Goal: Task Accomplishment & Management: Manage account settings

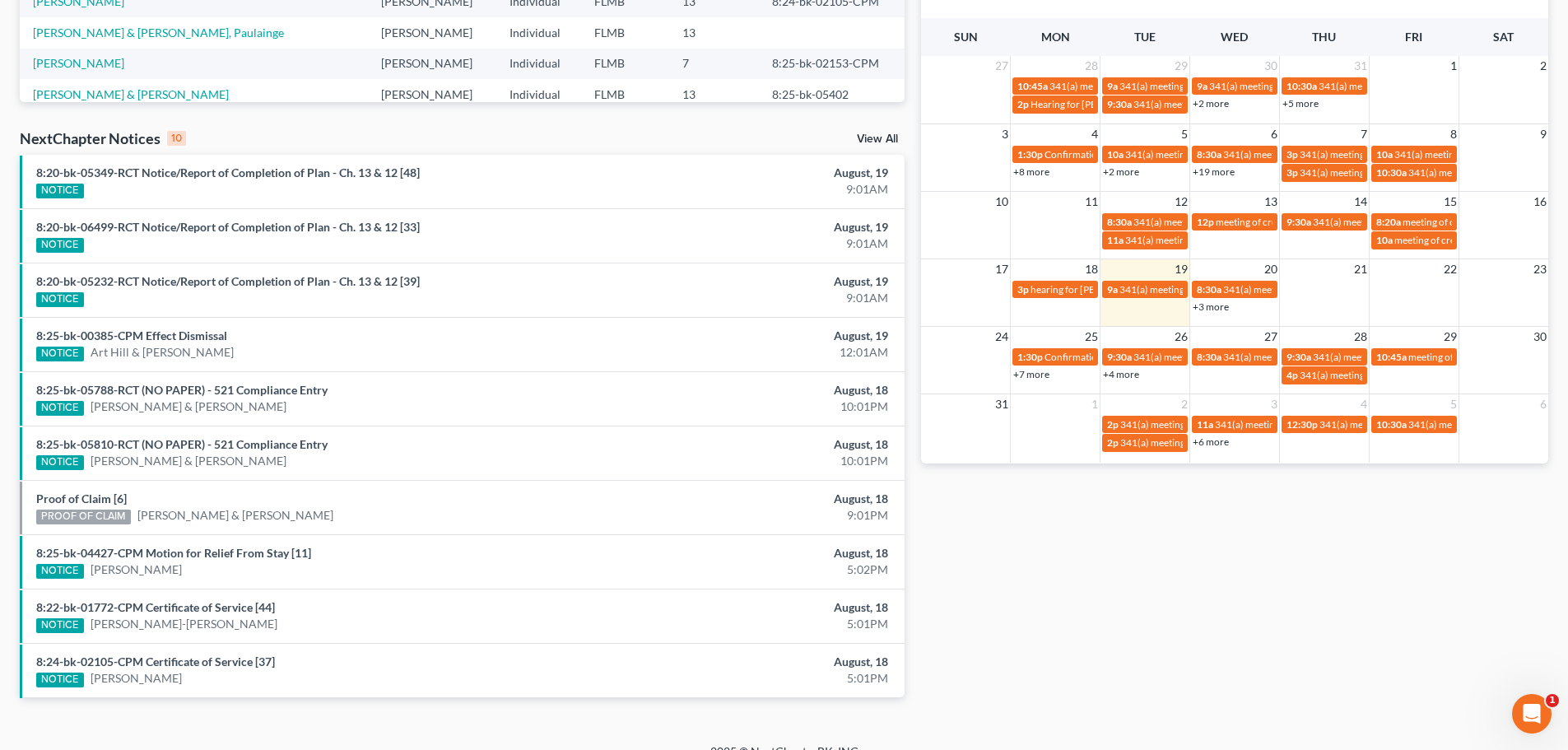
scroll to position [435, 0]
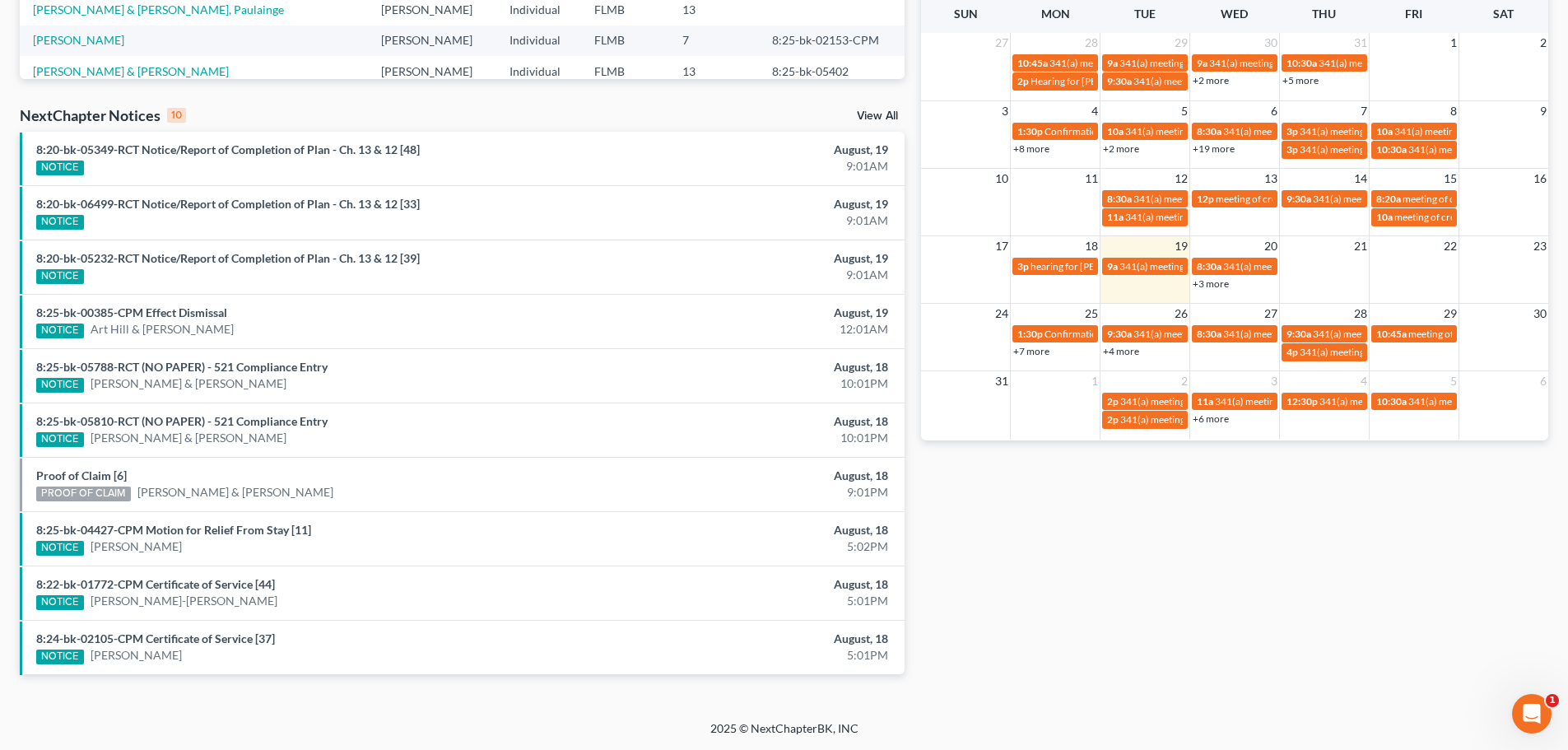
click at [1028, 350] on link "+7 more" at bounding box center [1032, 351] width 36 height 12
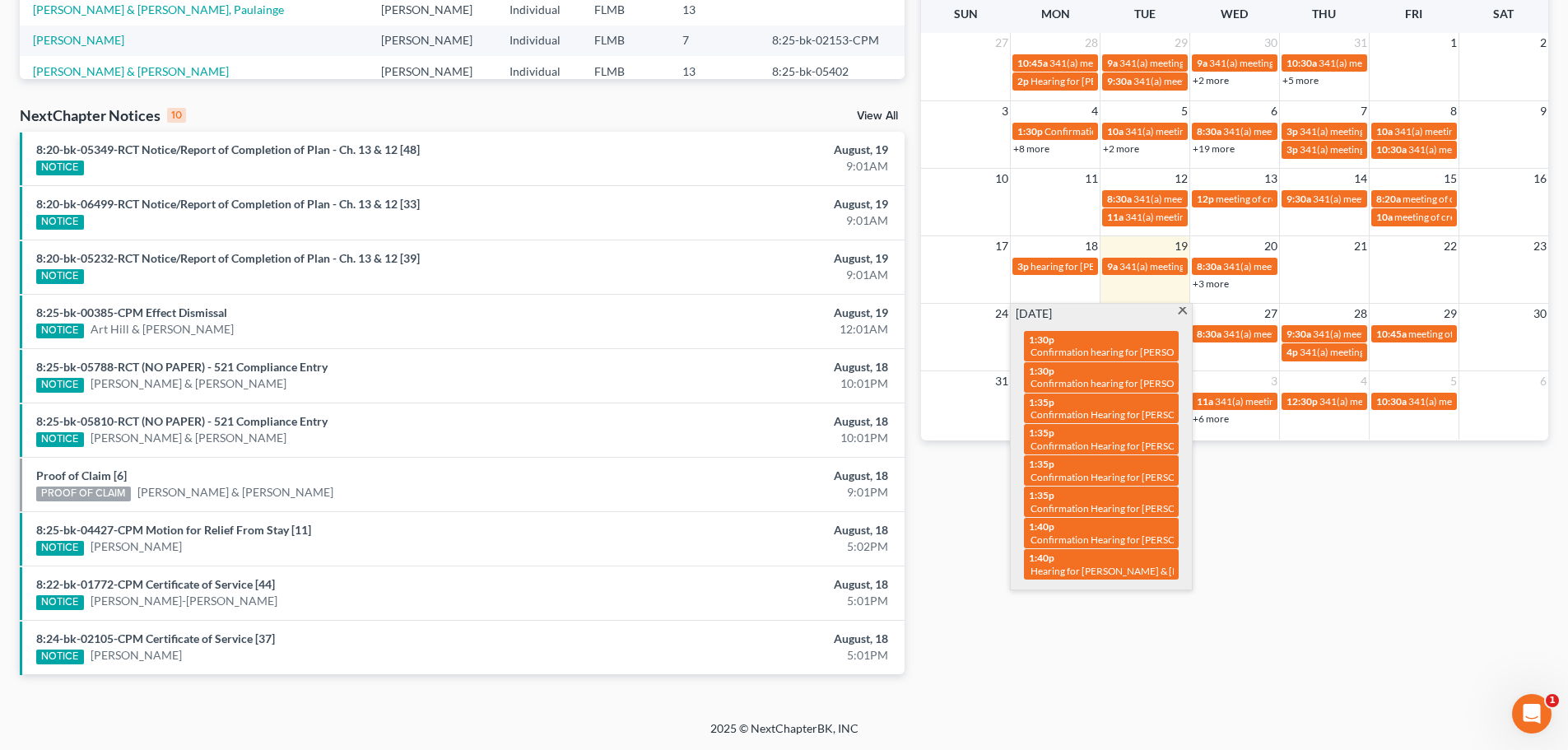
click at [998, 606] on div "Monthly Progress Bankruptcy Bankruptcy [DATE] [DATE] [DATE] [DATE] [DATE] [DATE…" at bounding box center [1234, 176] width 644 height 1049
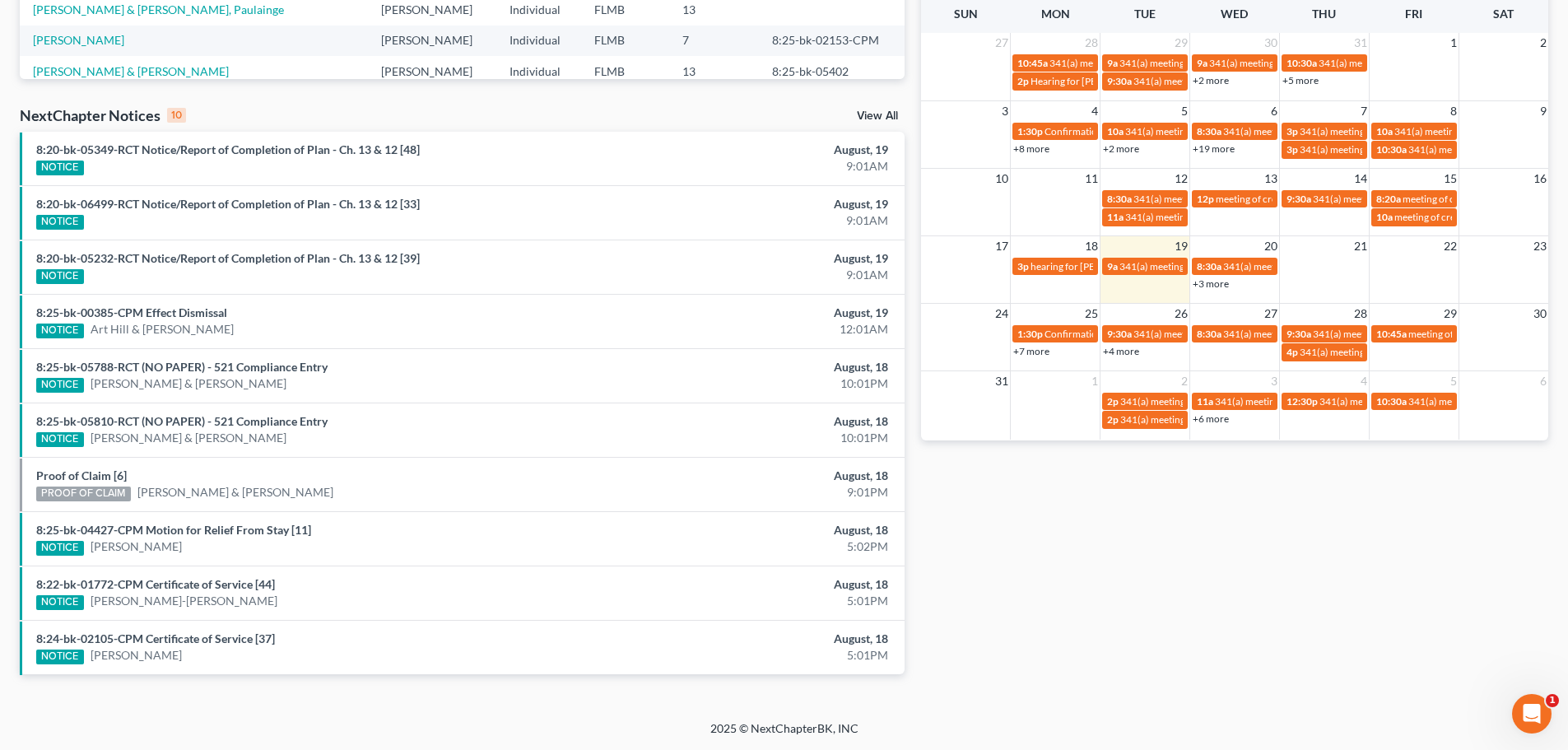
click at [1119, 355] on link "+4 more" at bounding box center [1121, 351] width 36 height 12
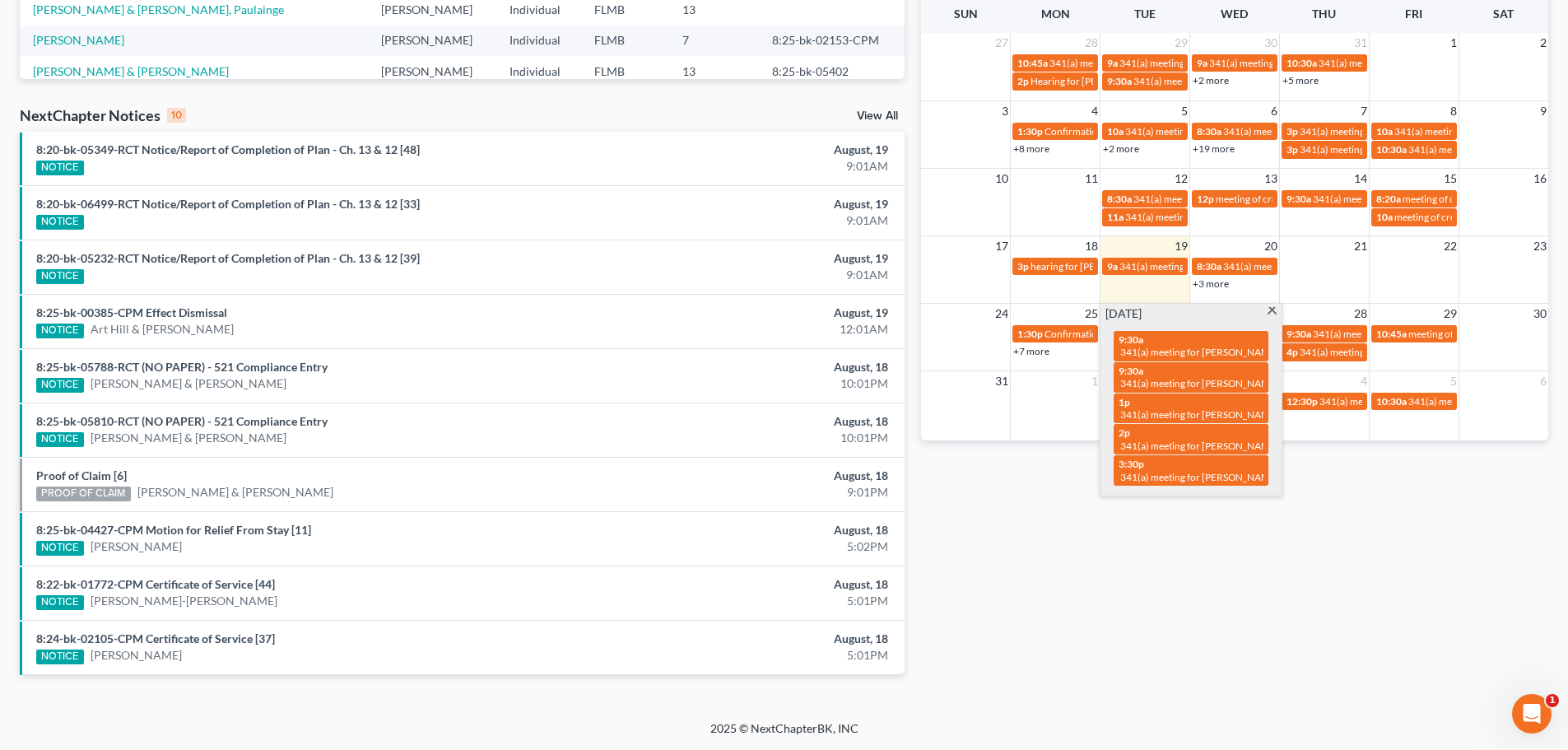
click at [1138, 544] on div "Monthly Progress Bankruptcy Bankruptcy [DATE] [DATE] [DATE] [DATE] [DATE] [DATE…" at bounding box center [1234, 176] width 644 height 1049
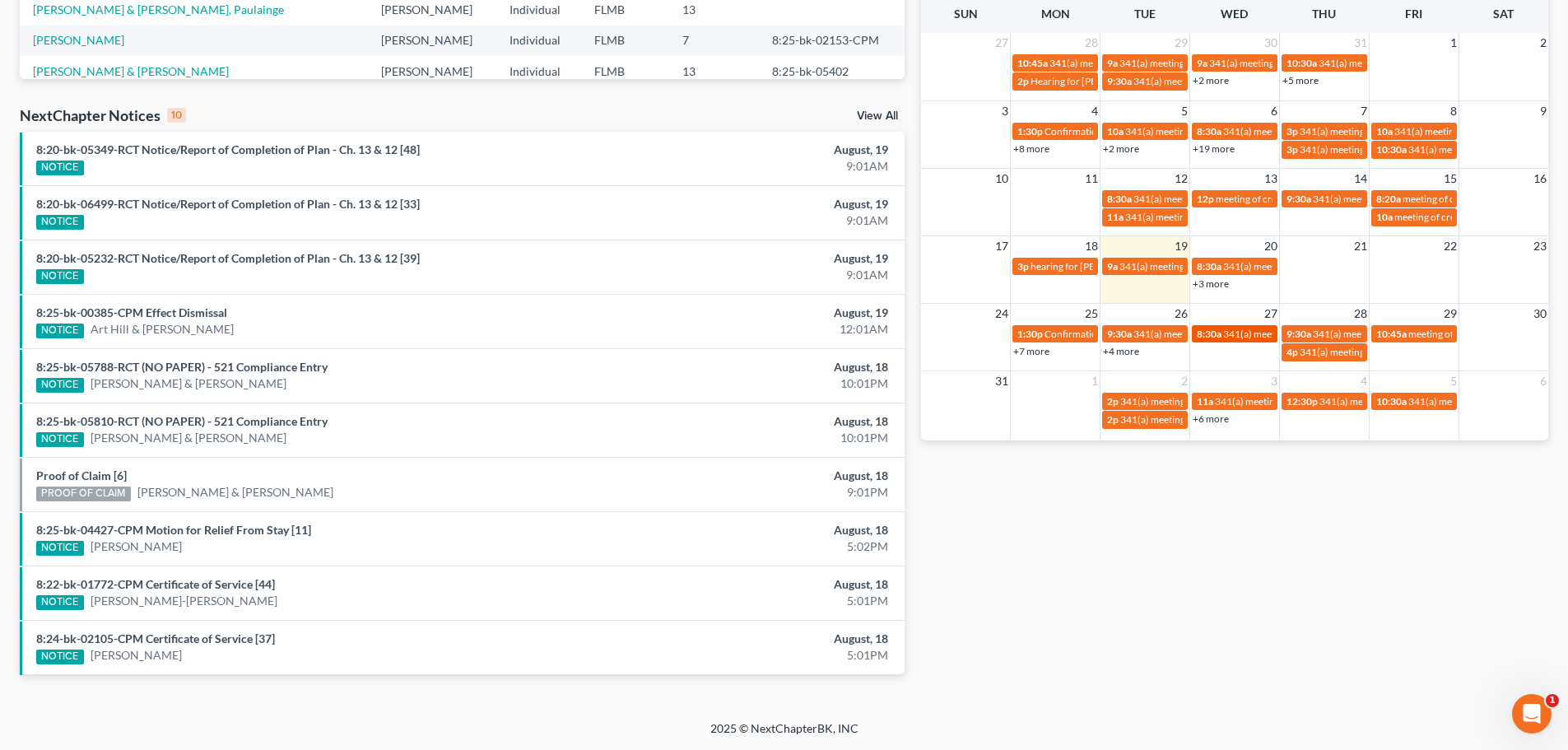
click at [1219, 335] on span "8:30a" at bounding box center [1210, 334] width 25 height 12
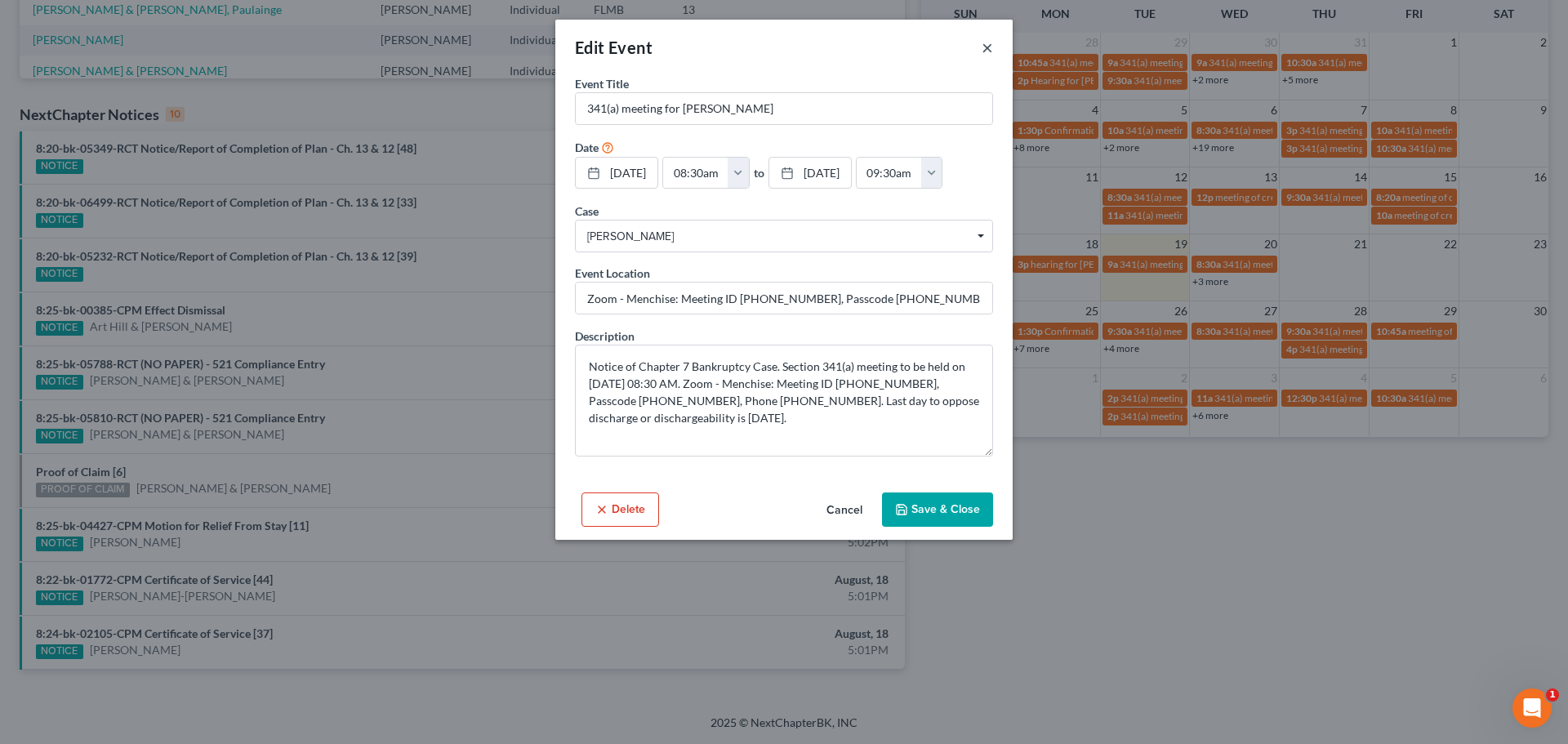
click at [984, 41] on button "×" at bounding box center [988, 47] width 11 height 20
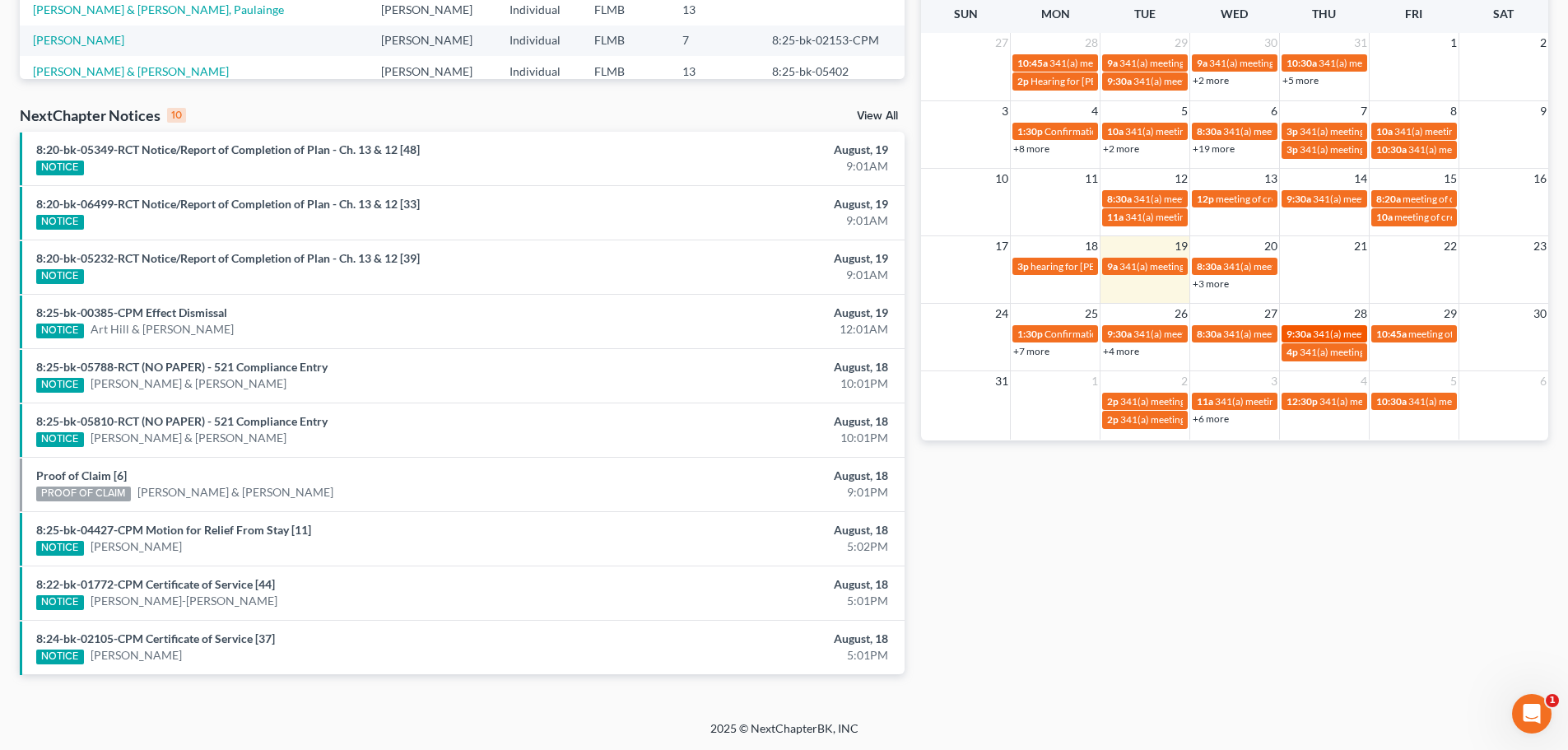
click at [1327, 334] on span "341(a) meeting for [PERSON_NAME]" at bounding box center [1392, 334] width 159 height 12
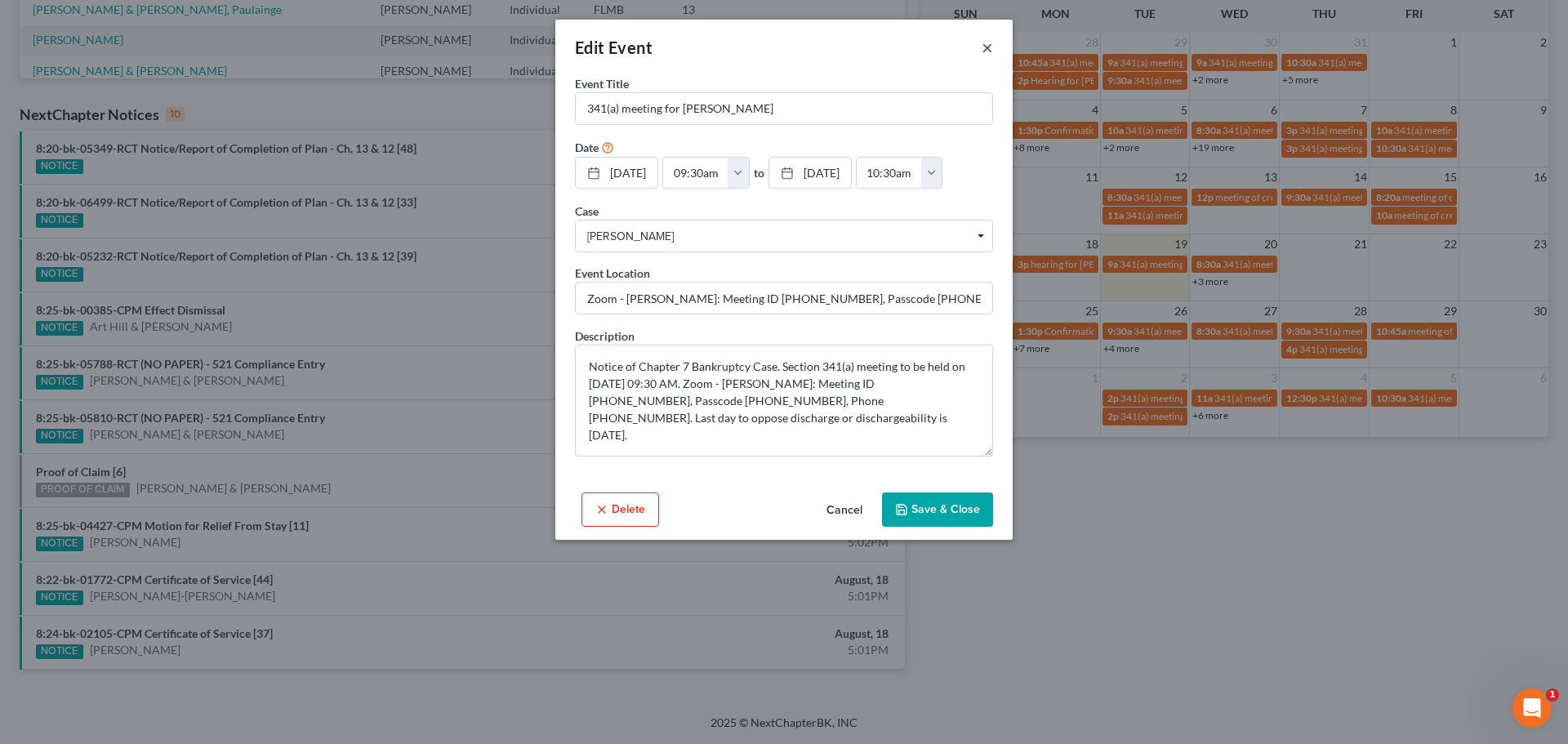
click at [980, 43] on div "Edit Event ×" at bounding box center [783, 47] width 457 height 56
click at [987, 60] on div "Edit Event ×" at bounding box center [783, 47] width 457 height 56
click at [987, 47] on button "×" at bounding box center [988, 47] width 11 height 20
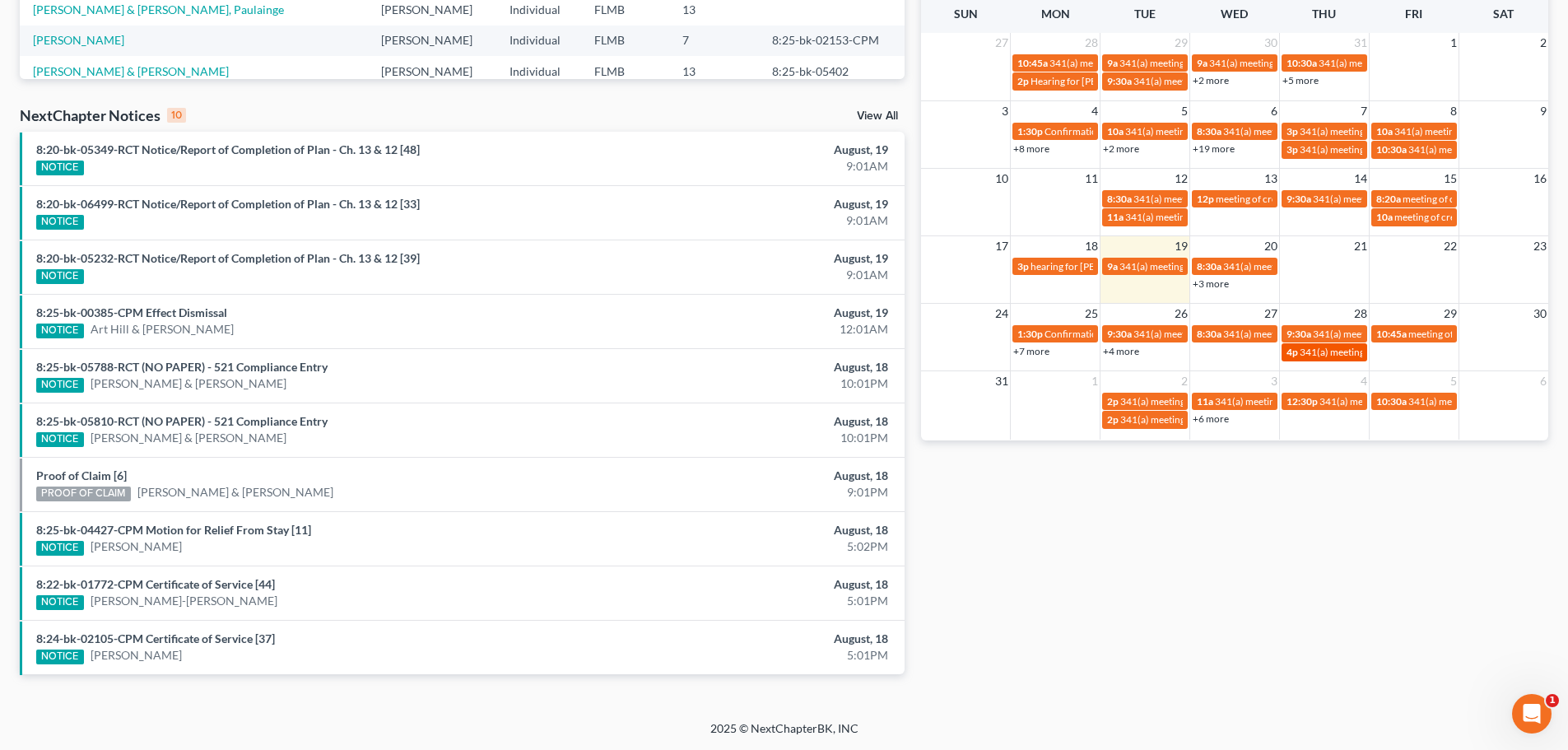
click at [1346, 346] on span "341(a) meeting for [PERSON_NAME]" at bounding box center [1379, 352] width 159 height 12
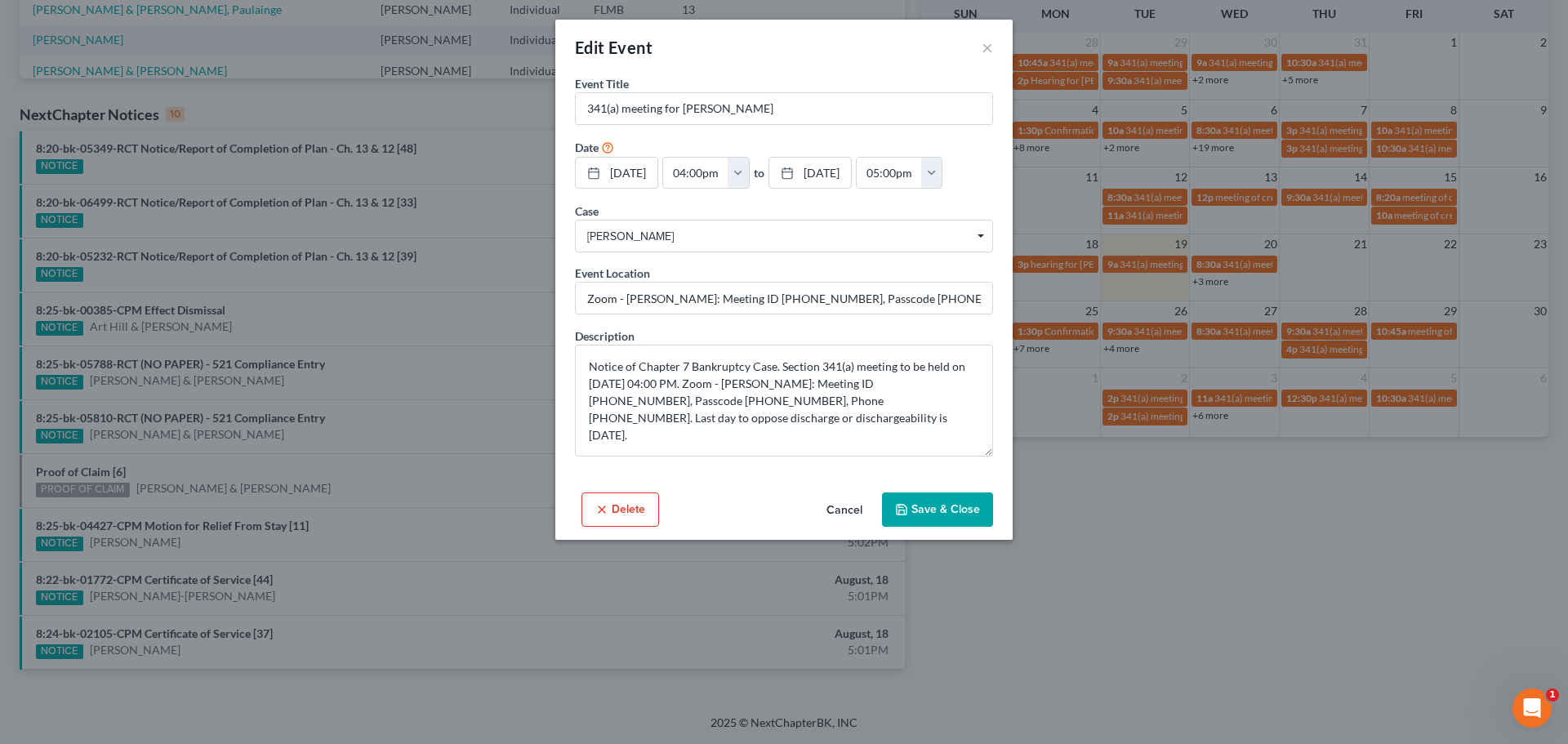
click at [1290, 531] on div "Edit Event × Event Title * 341(a) meeting for [PERSON_NAME] Date [DATE] close D…" at bounding box center [784, 372] width 1568 height 744
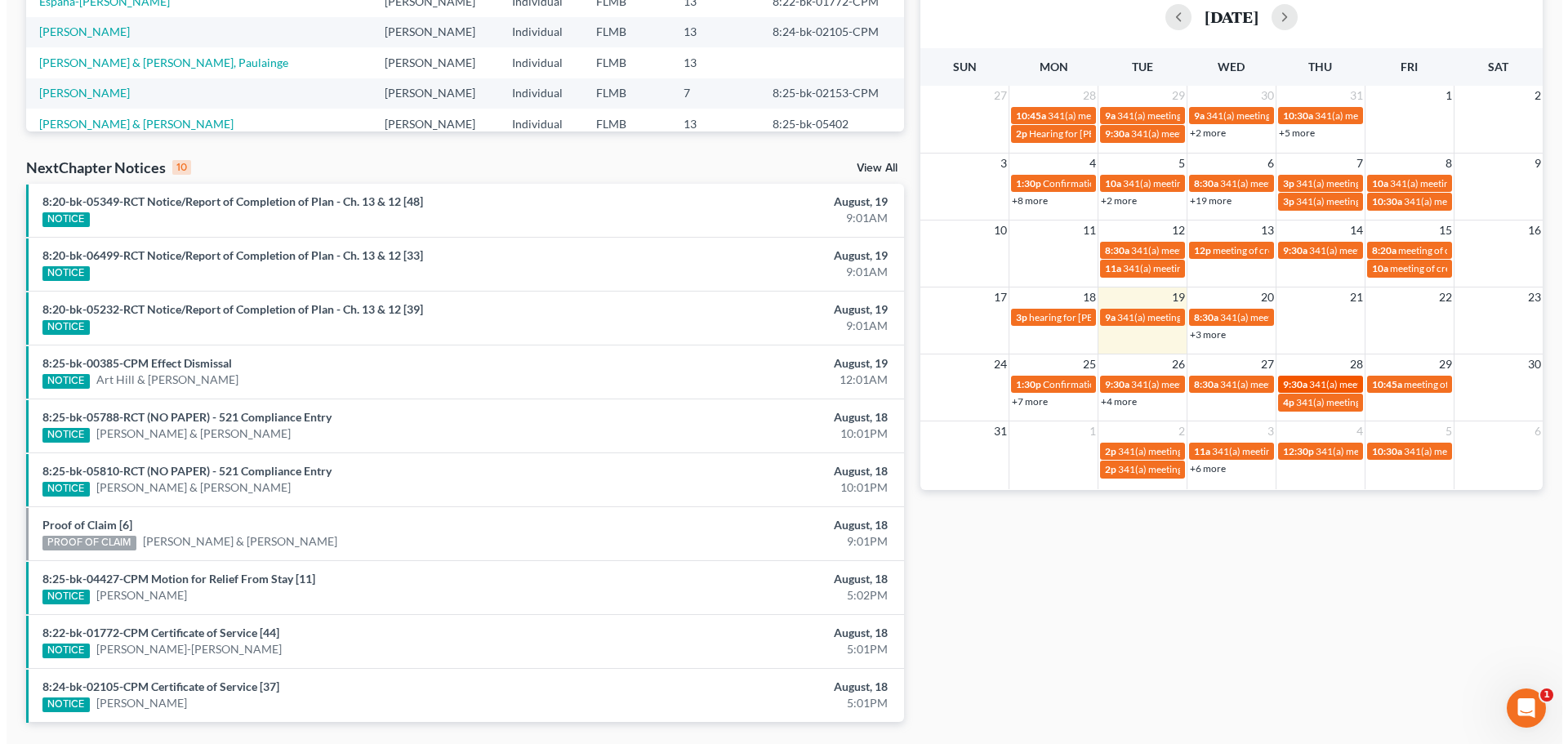
scroll to position [350, 0]
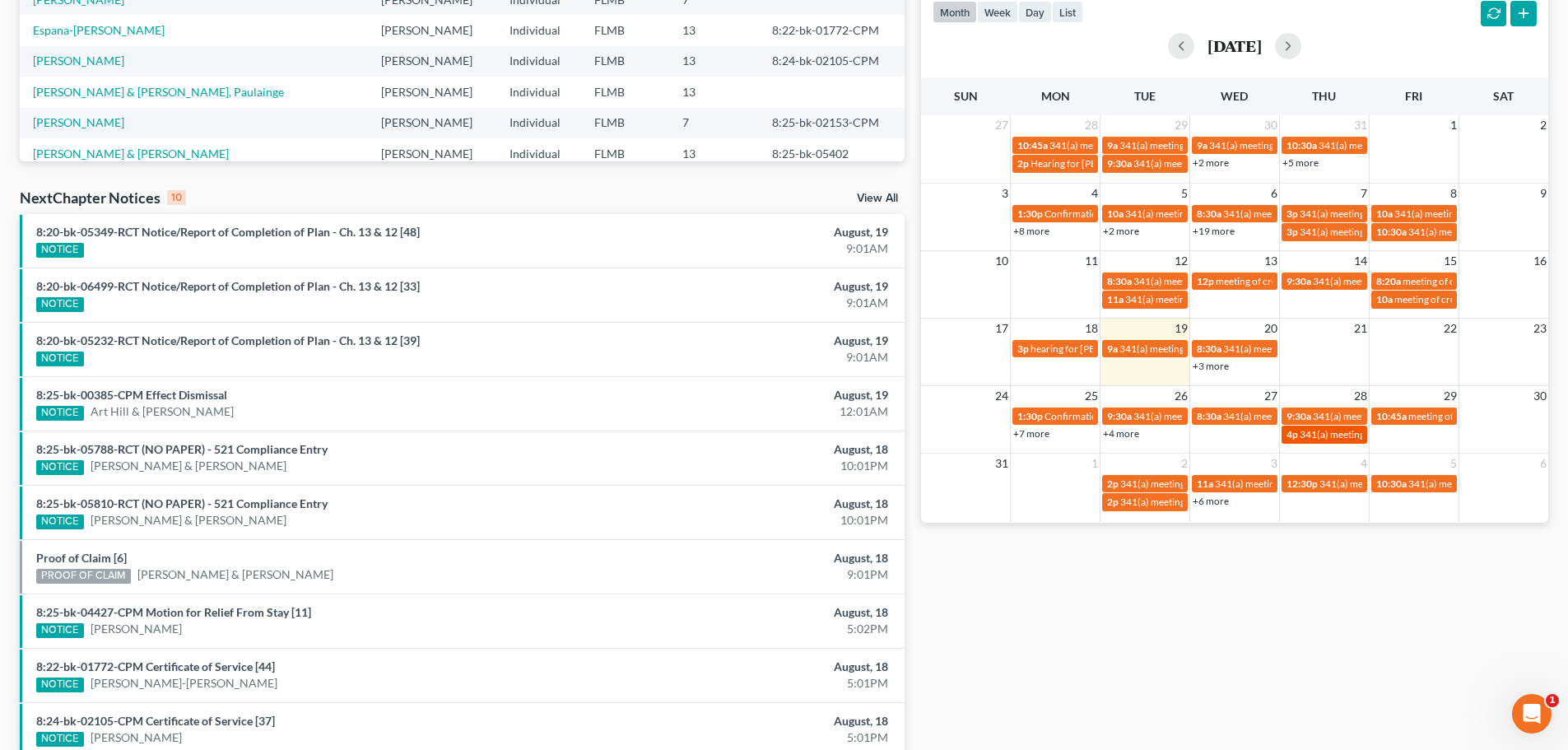
click at [1330, 434] on span "341(a) meeting for [PERSON_NAME]" at bounding box center [1379, 434] width 159 height 12
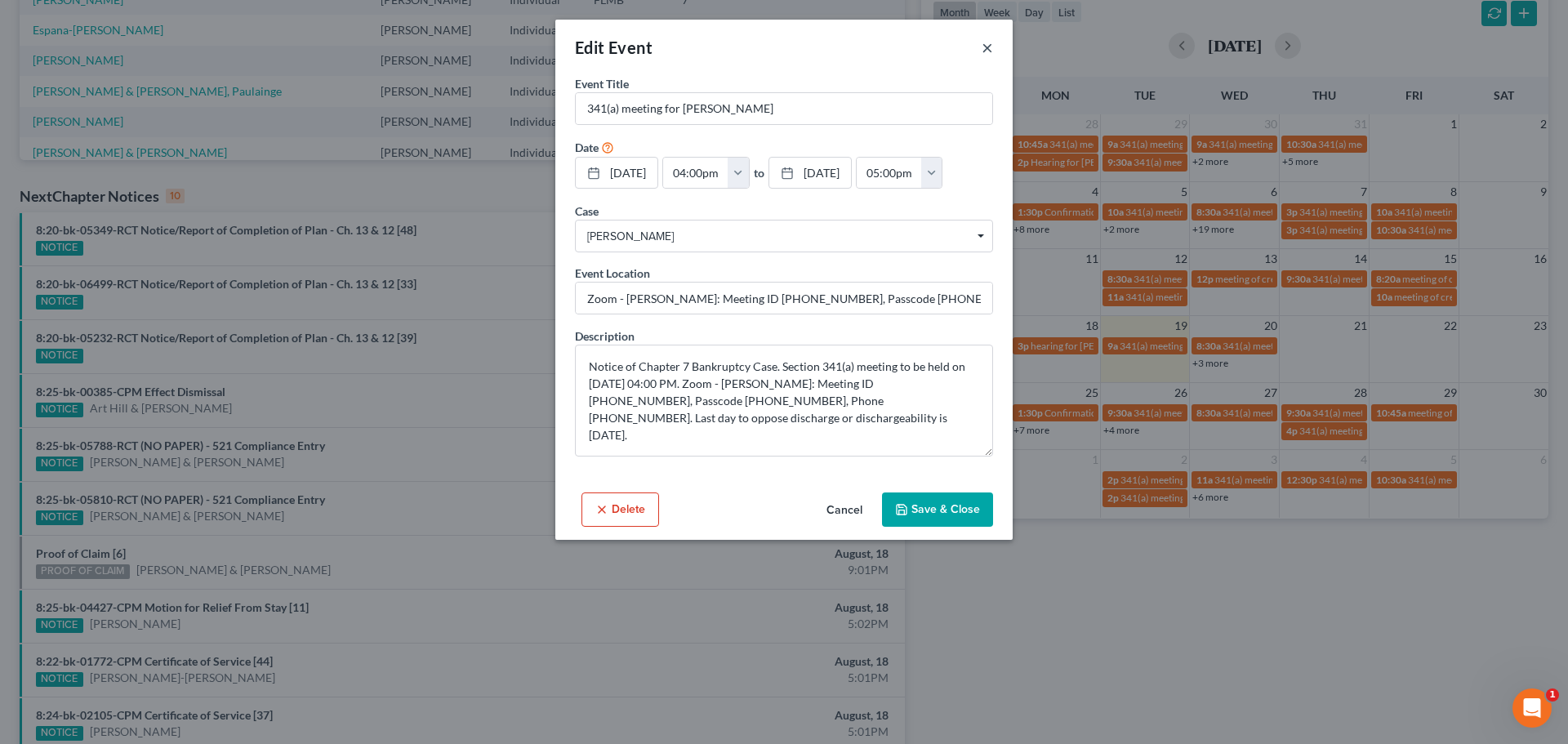
click at [984, 48] on button "×" at bounding box center [988, 47] width 11 height 20
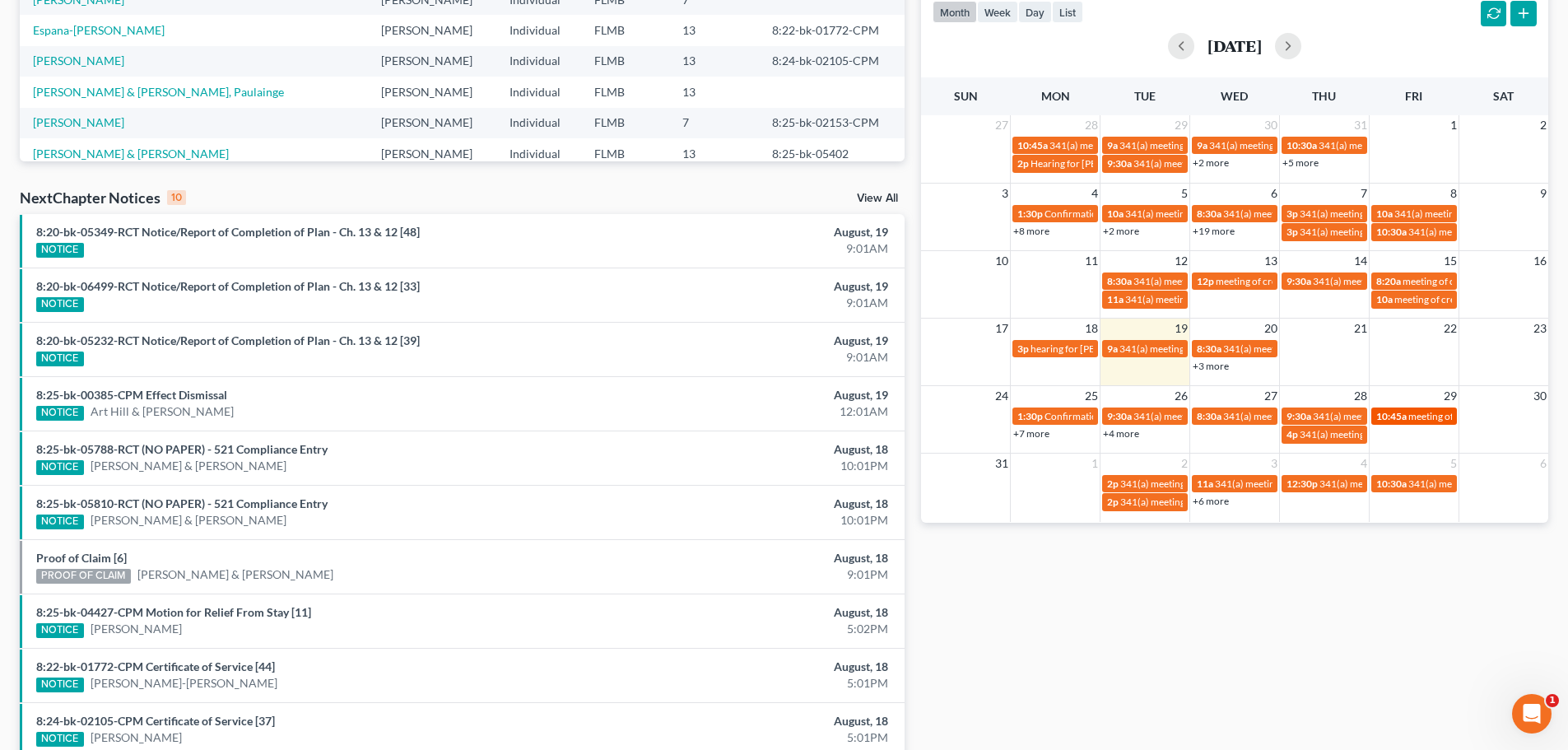
click at [1395, 416] on span "10:45a" at bounding box center [1391, 416] width 30 height 12
